Goal: Find contact information: Find contact information

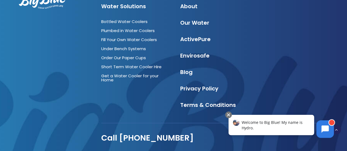
scroll to position [1547, 0]
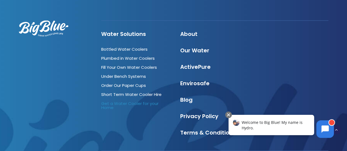
click at [141, 101] on link "Get a Water Cooler for your Home" at bounding box center [129, 106] width 57 height 10
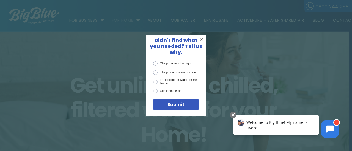
click at [201, 42] on span "X" at bounding box center [201, 40] width 4 height 6
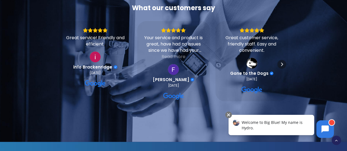
scroll to position [494, 0]
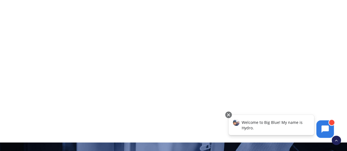
scroll to position [121, 0]
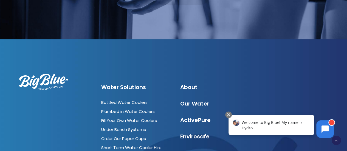
scroll to position [116, 0]
